Goal: Find contact information: Find contact information

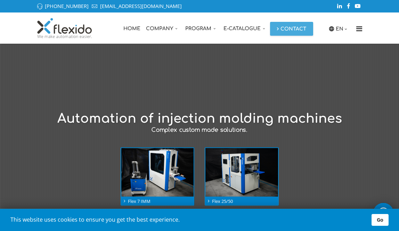
click at [114, 34] on div at bounding box center [73, 28] width 84 height 31
drag, startPoint x: 35, startPoint y: 5, endPoint x: 136, endPoint y: 5, distance: 101.4
click at [136, 5] on div "[PHONE_NUMBER] [EMAIL_ADDRESS][DOMAIN_NAME]" at bounding box center [115, 6] width 168 height 9
copy ul "[PHONE_NUMBER] [EMAIL_ADDRESS][DOMAIN_NAME]"
click at [202, 85] on div at bounding box center [199, 159] width 409 height 230
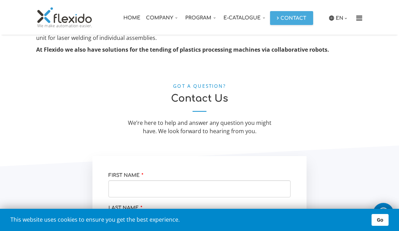
scroll to position [406, 0]
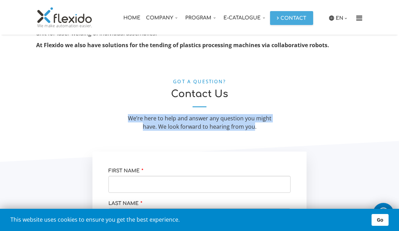
drag, startPoint x: 124, startPoint y: 117, endPoint x: 255, endPoint y: 126, distance: 130.5
click at [255, 126] on div "We’re here to help and answer any question you might have. We look forward to h…" at bounding box center [199, 122] width 153 height 17
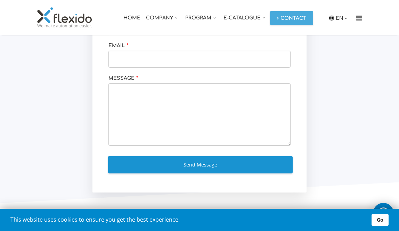
scroll to position [597, 0]
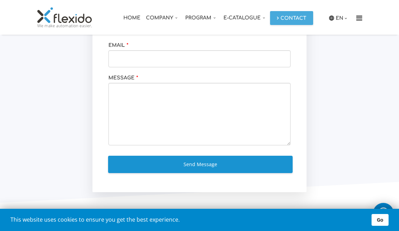
click at [346, 102] on div at bounding box center [340, 77] width 46 height 232
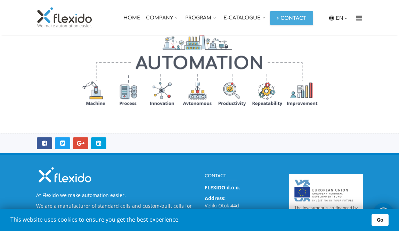
scroll to position [902, 0]
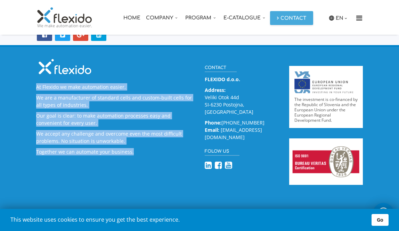
drag, startPoint x: 25, startPoint y: 81, endPoint x: 140, endPoint y: 164, distance: 141.3
click at [139, 157] on section "At Flexido we make automation easier. We are a manufacturer of standard cells a…" at bounding box center [199, 130] width 399 height 171
click at [131, 154] on p "Together we can automate your business." at bounding box center [115, 151] width 158 height 7
drag, startPoint x: 134, startPoint y: 153, endPoint x: 33, endPoint y: 86, distance: 121.3
click at [33, 86] on div "At Flexido we make automation easier. We are a manufacturer of standard cells a…" at bounding box center [115, 108] width 168 height 102
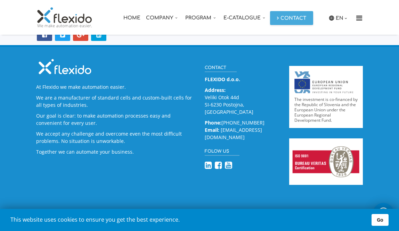
click at [261, 160] on div at bounding box center [242, 170] width 74 height 22
drag, startPoint x: 232, startPoint y: 98, endPoint x: 268, endPoint y: 108, distance: 37.7
click at [268, 108] on p "Address: [GEOGRAPHIC_DATA] SI-6230 [GEOGRAPHIC_DATA], [GEOGRAPHIC_DATA]" at bounding box center [242, 100] width 74 height 29
copy p "Veliki Otok 44d SI-6230 [GEOGRAPHIC_DATA], [GEOGRAPHIC_DATA]"
drag, startPoint x: 223, startPoint y: 112, endPoint x: 238, endPoint y: 113, distance: 14.6
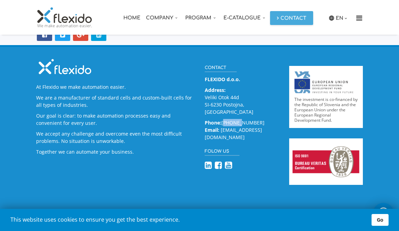
click at [238, 119] on p "Phone: [PHONE_NUMBER] Email: [EMAIL_ADDRESS][DOMAIN_NAME]" at bounding box center [242, 130] width 74 height 22
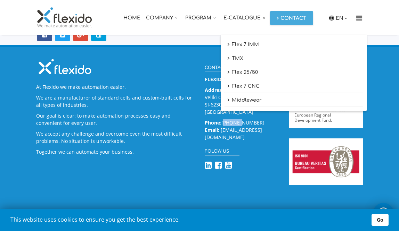
copy p "+386 ("
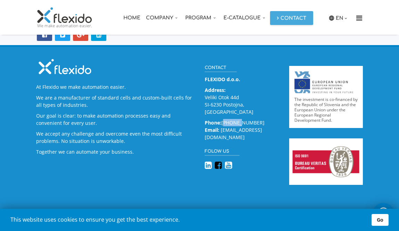
click at [220, 161] on icon at bounding box center [218, 165] width 7 height 8
